Goal: Task Accomplishment & Management: Use online tool/utility

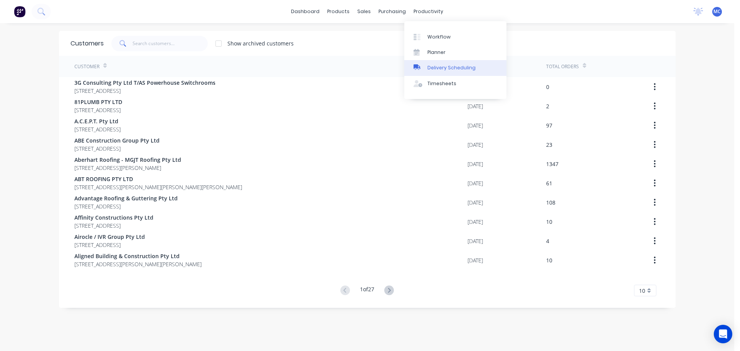
click at [447, 66] on div "Delivery Scheduling" at bounding box center [451, 67] width 48 height 7
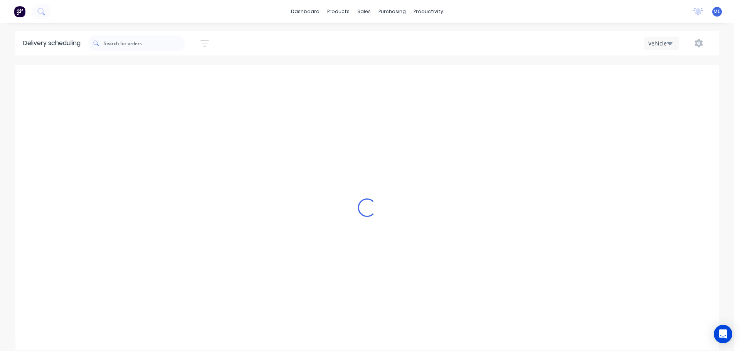
scroll to position [0, 0]
click at [209, 42] on icon "button" at bounding box center [204, 44] width 8 height 10
click at [166, 72] on input at bounding box center [169, 73] width 72 height 12
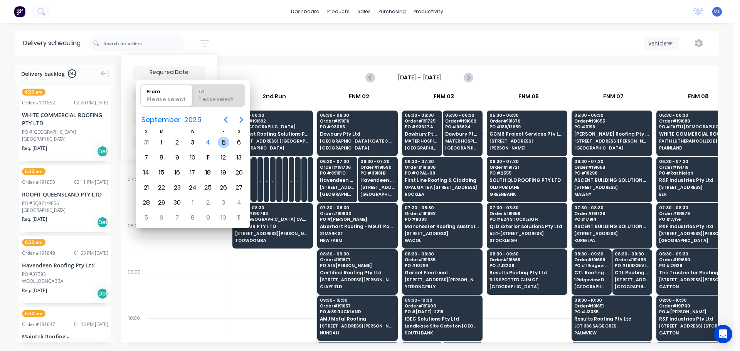
click at [222, 140] on div "5" at bounding box center [224, 143] width 12 height 12
type input "[DATE]"
radio input "false"
radio input "true"
click at [222, 140] on div "5" at bounding box center [224, 143] width 12 height 12
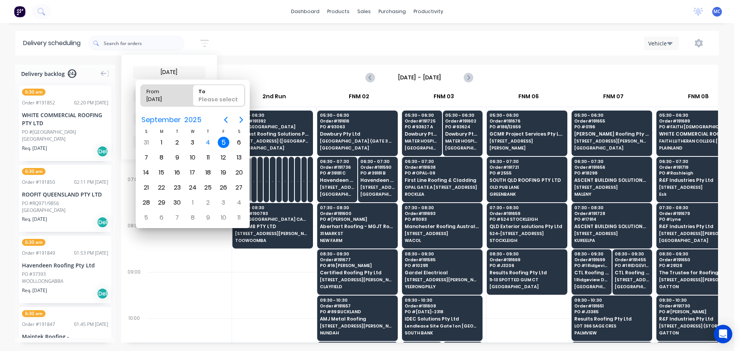
type input "[DATE] - [DATE]"
